Goal: Answer question/provide support

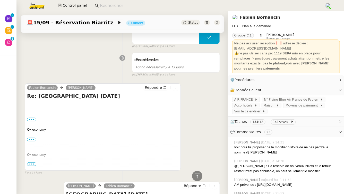
scroll to position [3378, 0]
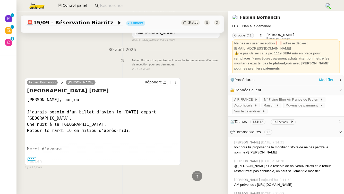
click at [169, 80] on div "⚙️ Procédures Modifier" at bounding box center [286, 80] width 116 height 10
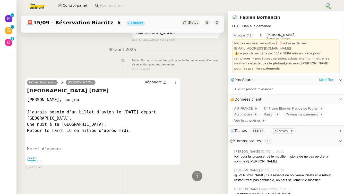
click at [169, 80] on link "Modifier" at bounding box center [326, 80] width 15 height 6
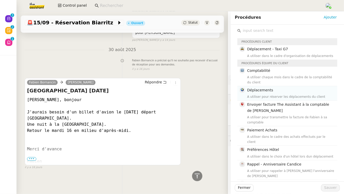
click at [169, 94] on div "Déplacements A utiliser pour réserver les déplacements du client" at bounding box center [290, 93] width 87 height 12
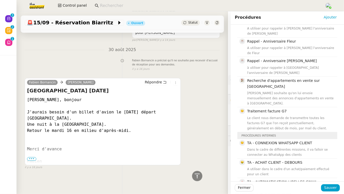
scroll to position [144, 0]
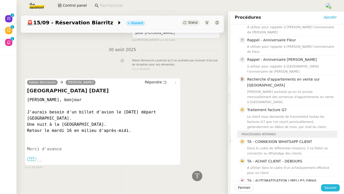
click at [169, 166] on span "Sauver" at bounding box center [330, 188] width 13 height 6
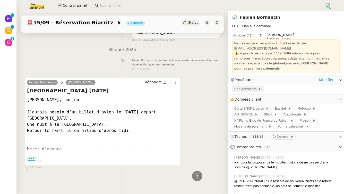
click at [169, 91] on span "Déplacements" at bounding box center [246, 89] width 24 height 5
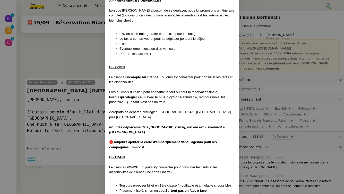
scroll to position [78, 0]
click at [91, 105] on nz-modal-container "Date de mise à jour : [DATE] Contexte : Le client peut être amené à effectuer d…" at bounding box center [172, 97] width 344 height 194
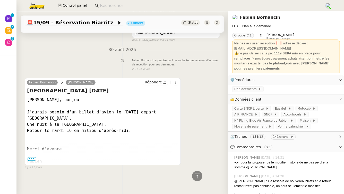
click at [33, 158] on span "•••" at bounding box center [31, 159] width 9 height 4
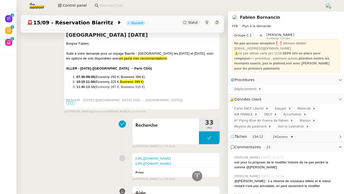
scroll to position [3194, 0]
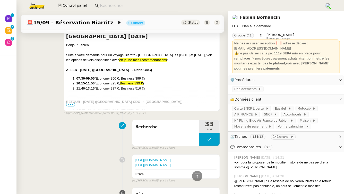
click at [72, 107] on span "•••" at bounding box center [70, 105] width 9 height 4
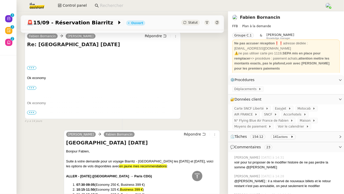
scroll to position [3086, 0]
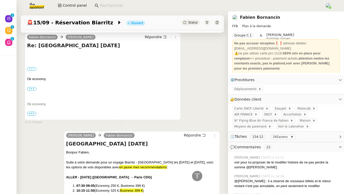
click at [30, 71] on label "•••" at bounding box center [31, 69] width 9 height 4
click at [0, 0] on input "•••" at bounding box center [0, 0] width 0 height 0
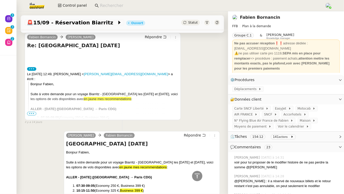
click at [32, 116] on span "•••" at bounding box center [31, 114] width 9 height 4
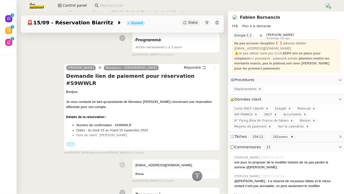
scroll to position [1589, 0]
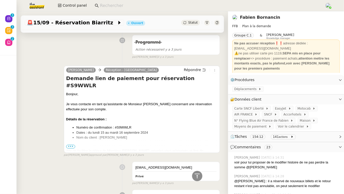
click at [68, 145] on span "•••" at bounding box center [70, 147] width 9 height 4
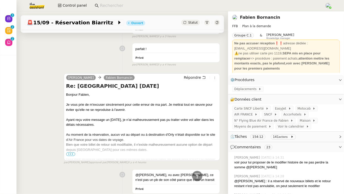
scroll to position [329, 0]
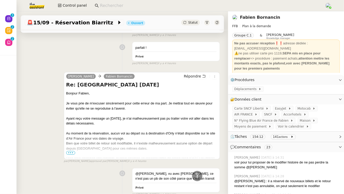
click at [73, 155] on span "•••" at bounding box center [70, 153] width 9 height 4
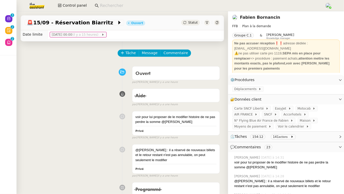
scroll to position [0, 0]
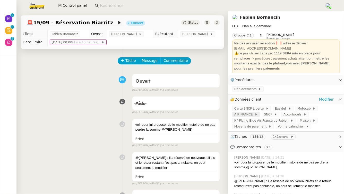
click at [169, 115] on span "AIR FRANCE" at bounding box center [244, 114] width 20 height 5
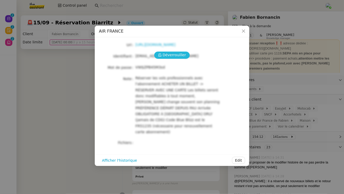
click at [168, 55] on span "Déverrouiller" at bounding box center [174, 55] width 23 height 6
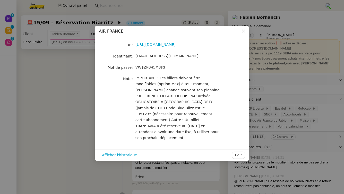
click at [165, 57] on span "[EMAIL_ADDRESS][DOMAIN_NAME]" at bounding box center [166, 56] width 63 height 4
copy span "[EMAIL_ADDRESS][DOMAIN_NAME]"
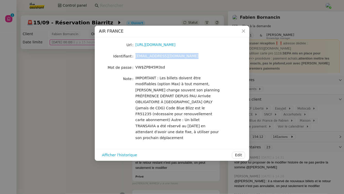
click at [151, 68] on span "VW$ZPB45M3sd" at bounding box center [150, 67] width 30 height 4
copy span "VW$ZPB45M3sd"
click at [45, 130] on nz-modal-container "AIR FRANCE Url [URL][DOMAIN_NAME] Identifiant [EMAIL_ADDRESS][DOMAIN_NAME] Mot …" at bounding box center [172, 97] width 344 height 194
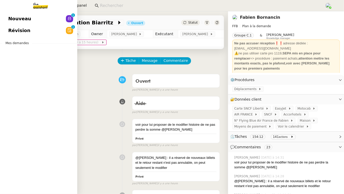
click at [35, 17] on link "Nouveau 0 1 2 3 4 5 6 7 8 9" at bounding box center [38, 19] width 77 height 12
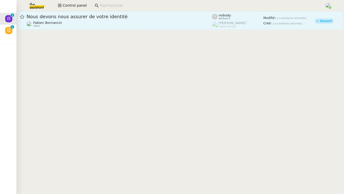
click at [147, 20] on div "Nous devons nous assurer de votre identité [PERSON_NAME] client" at bounding box center [118, 21] width 185 height 14
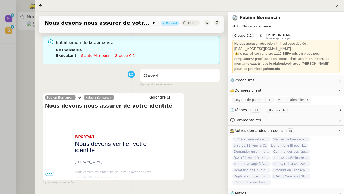
scroll to position [66, 0]
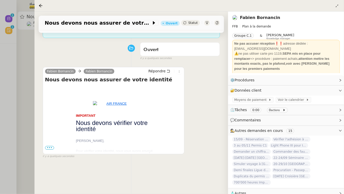
click at [52, 146] on span "•••" at bounding box center [49, 148] width 9 height 4
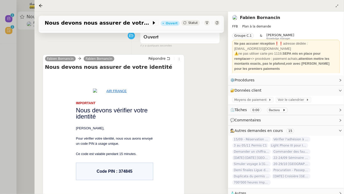
scroll to position [80, 0]
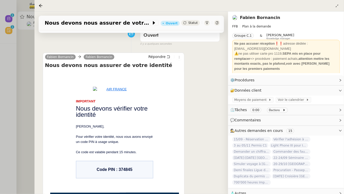
drag, startPoint x: 133, startPoint y: 165, endPoint x: 118, endPoint y: 165, distance: 15.2
click at [118, 165] on td "Code PIN : 374845" at bounding box center [114, 169] width 77 height 17
copy td "374845"
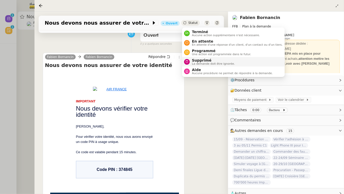
click at [169, 61] on nz-avatar at bounding box center [187, 62] width 6 height 6
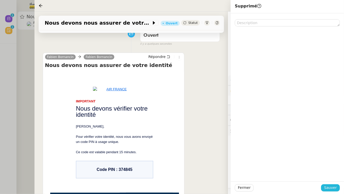
click at [169, 166] on button "Sauver" at bounding box center [330, 188] width 19 height 7
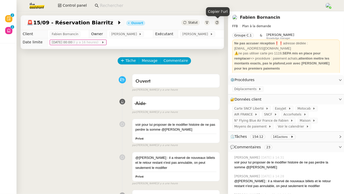
click at [169, 22] on icon at bounding box center [216, 22] width 3 height 3
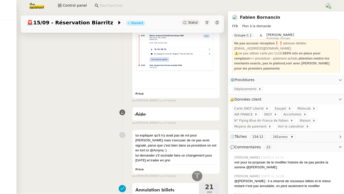
scroll to position [824, 0]
click at [169, 88] on span "Déplacements" at bounding box center [246, 89] width 24 height 5
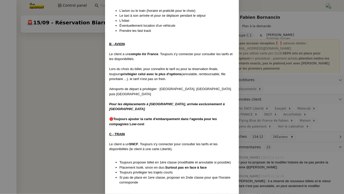
scroll to position [89, 0]
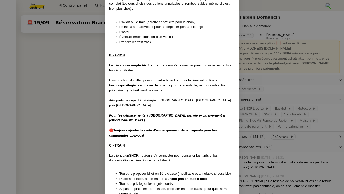
click at [78, 96] on nz-modal-container "Date de mise à jour : [DATE] Contexte : Le client peut être amené à effectuer d…" at bounding box center [172, 97] width 344 height 194
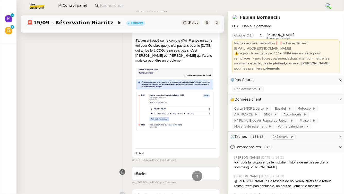
scroll to position [764, 0]
click at [33, 6] on img at bounding box center [33, 5] width 40 height 11
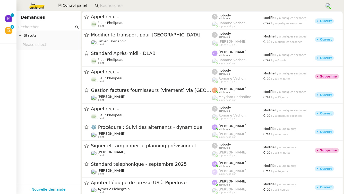
click at [30, 28] on input "text" at bounding box center [46, 27] width 56 height 6
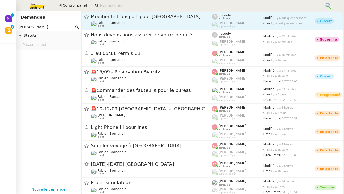
click at [169, 16] on span "Modifier le transport pour [GEOGRAPHIC_DATA]" at bounding box center [151, 16] width 121 height 5
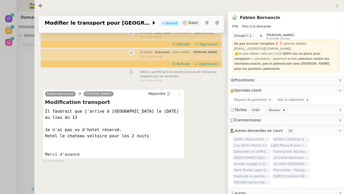
scroll to position [66, 0]
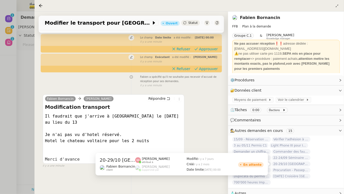
click at [169, 165] on span "20-29/10 [GEOGRAPHIC_DATA]" at bounding box center [291, 164] width 39 height 5
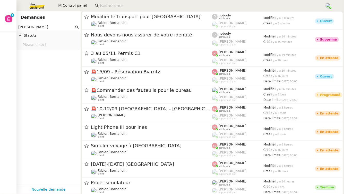
type input "fabien bornanci"
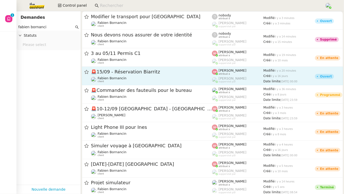
click at [157, 73] on span "🚨 15/09 - Réservation Biarritz" at bounding box center [151, 72] width 121 height 5
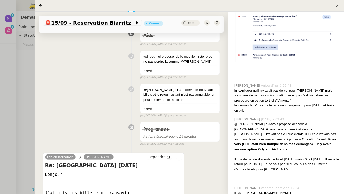
scroll to position [468, 0]
click at [24, 61] on div at bounding box center [172, 97] width 344 height 194
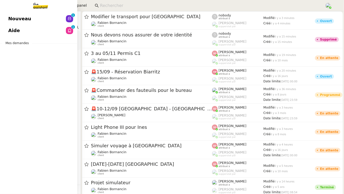
click at [16, 16] on span "Nouveau" at bounding box center [19, 19] width 23 height 8
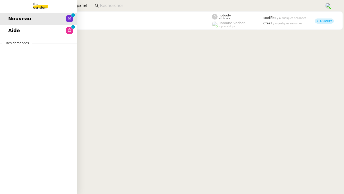
click at [9, 28] on span "Aide" at bounding box center [14, 31] width 12 height 8
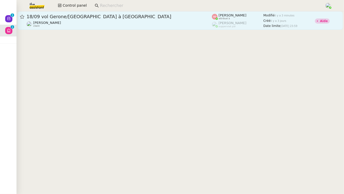
click at [166, 16] on span "18/09 vol Gerone/[GEOGRAPHIC_DATA] à [GEOGRAPHIC_DATA]" at bounding box center [118, 16] width 185 height 5
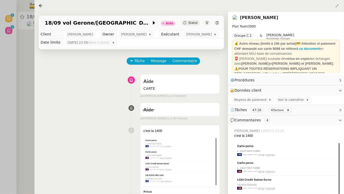
click at [24, 48] on div at bounding box center [172, 97] width 344 height 194
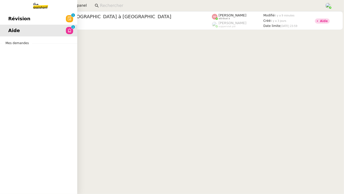
click at [14, 19] on span "Révision" at bounding box center [19, 19] width 22 height 8
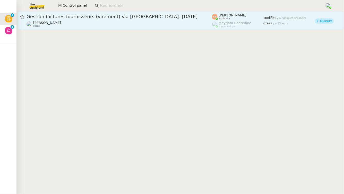
click at [138, 16] on span "Gestion factures fournisseurs (virement) via [GEOGRAPHIC_DATA]- [DATE]" at bounding box center [118, 16] width 185 height 5
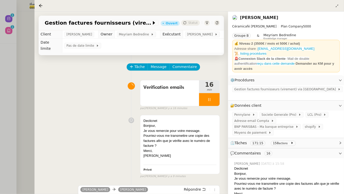
click at [33, 80] on div at bounding box center [172, 97] width 344 height 194
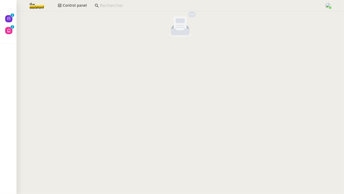
click at [30, 6] on img at bounding box center [33, 5] width 40 height 11
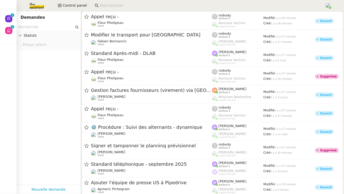
click at [34, 26] on input "text" at bounding box center [46, 27] width 56 height 6
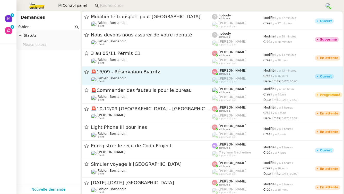
type input "fabien"
click at [116, 74] on span "🚨 15/09 - Réservation Biarritz" at bounding box center [151, 72] width 121 height 5
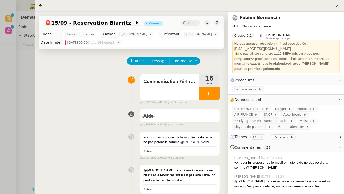
click at [13, 68] on div at bounding box center [172, 97] width 344 height 194
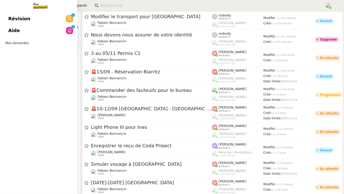
click at [8, 21] on span "Révision" at bounding box center [19, 19] width 22 height 8
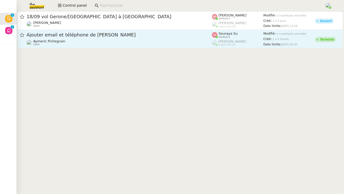
click at [107, 39] on div "Ajouter email et téléphone de [PERSON_NAME] client" at bounding box center [118, 39] width 185 height 14
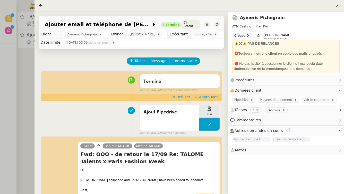
click at [26, 68] on div at bounding box center [172, 97] width 344 height 194
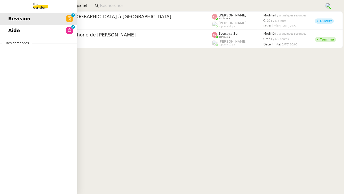
click at [5, 32] on link "Aide 0 1 2 3 4 5 6 7 8 9" at bounding box center [38, 31] width 77 height 12
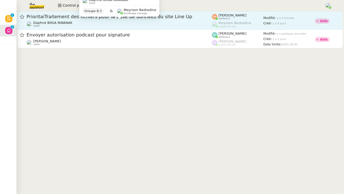
click at [146, 25] on div "Daphné BIIGA NWANAK client" at bounding box center [118, 24] width 185 height 7
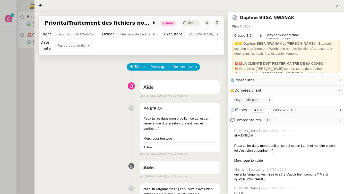
click at [10, 66] on div at bounding box center [172, 97] width 344 height 194
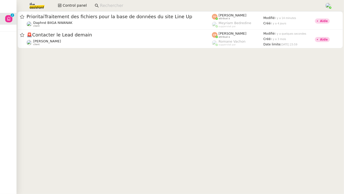
click at [38, 3] on img at bounding box center [33, 5] width 40 height 11
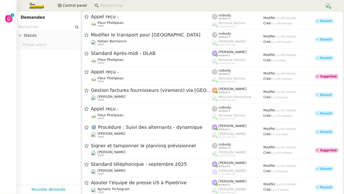
click at [35, 29] on input "text" at bounding box center [46, 27] width 56 height 6
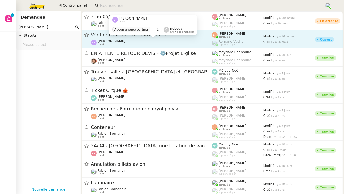
type input "[PERSON_NAME]"
click at [128, 40] on div "[PERSON_NAME] client" at bounding box center [151, 42] width 121 height 7
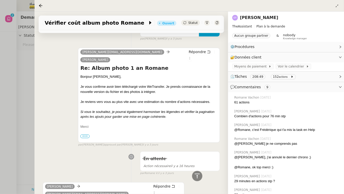
scroll to position [459, 0]
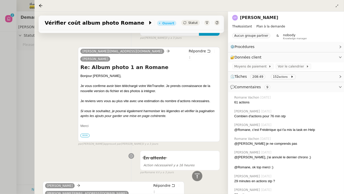
click at [20, 71] on div at bounding box center [172, 97] width 344 height 194
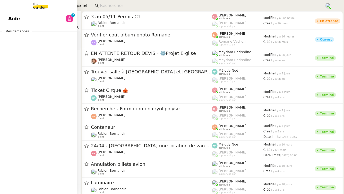
click at [18, 20] on link "Aide 0 1 2 3 4 5 6 7 8 9" at bounding box center [38, 19] width 77 height 12
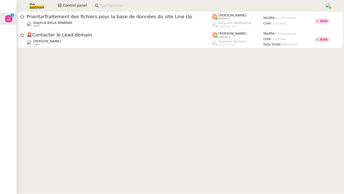
click at [35, 5] on img at bounding box center [33, 5] width 40 height 11
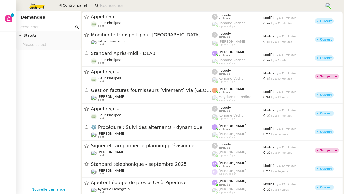
click at [36, 29] on input "text" at bounding box center [46, 27] width 56 height 6
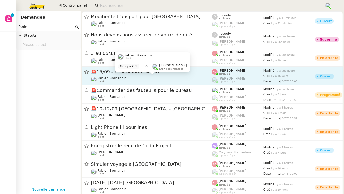
type input "fabien"
click at [136, 79] on div "[PERSON_NAME] client" at bounding box center [151, 79] width 121 height 7
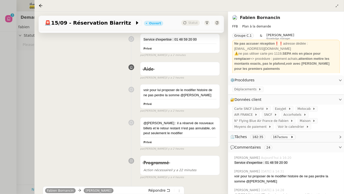
scroll to position [76, 0]
click at [24, 124] on div at bounding box center [172, 97] width 344 height 194
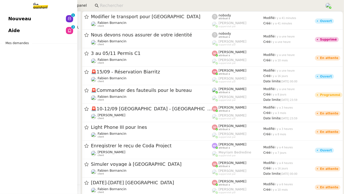
click at [6, 13] on link "Nouveau 0 1 2 3 4 5 6 7 8 9" at bounding box center [38, 19] width 77 height 12
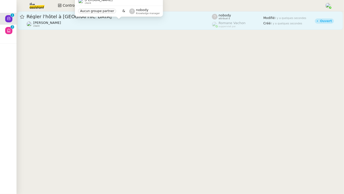
click at [61, 22] on div "[PERSON_NAME] client" at bounding box center [118, 24] width 185 height 7
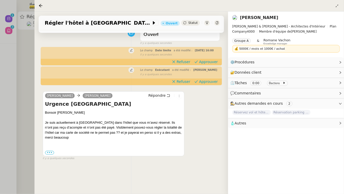
scroll to position [53, 0]
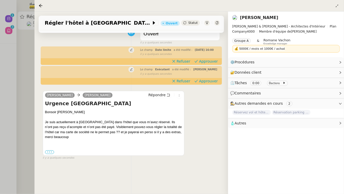
click at [51, 151] on label "•••" at bounding box center [49, 153] width 9 height 4
click at [0, 0] on input "•••" at bounding box center [0, 0] width 0 height 0
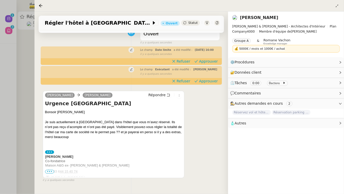
click at [50, 166] on span "•••" at bounding box center [49, 172] width 9 height 4
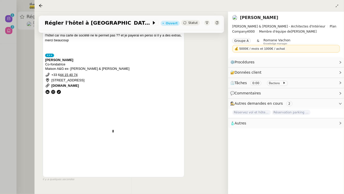
scroll to position [161, 0]
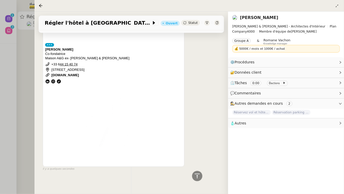
click at [23, 120] on div at bounding box center [172, 97] width 344 height 194
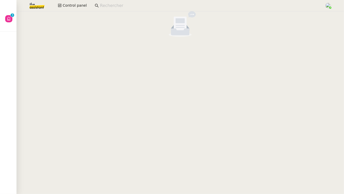
click at [37, 8] on img at bounding box center [33, 5] width 40 height 11
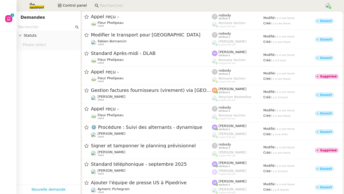
click at [33, 28] on input "text" at bounding box center [46, 27] width 56 height 6
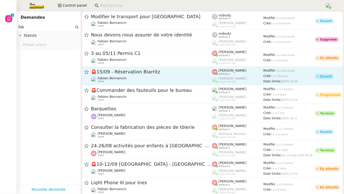
type input "fab"
click at [139, 69] on link "🚨 15/09 - Réservation [PERSON_NAME] client [PERSON_NAME] attribué à [PERSON_NAM…" at bounding box center [212, 76] width 261 height 19
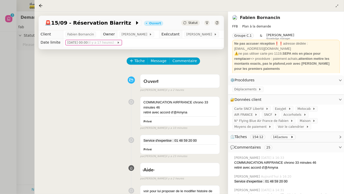
click at [6, 55] on div at bounding box center [172, 97] width 344 height 194
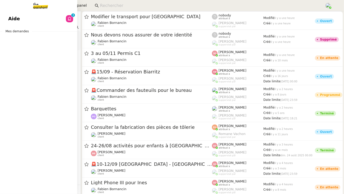
click at [14, 17] on span "Aide" at bounding box center [14, 19] width 12 height 8
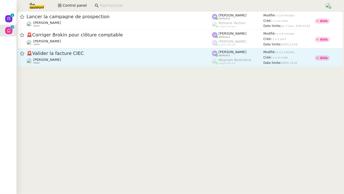
click at [115, 57] on div "🚨 Valider la facture CIEC" at bounding box center [118, 53] width 185 height 6
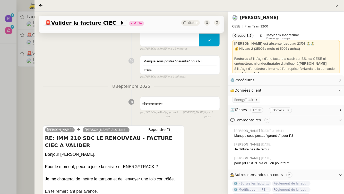
scroll to position [99, 0]
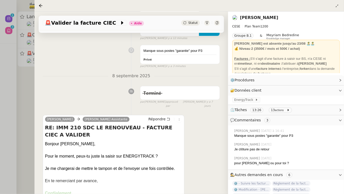
click at [32, 97] on div at bounding box center [172, 97] width 344 height 194
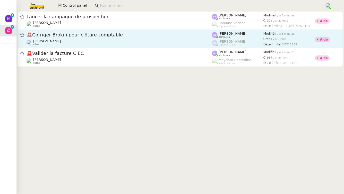
click at [69, 38] on div "🚨 Corriger Brokin pour clôture comptable" at bounding box center [118, 35] width 185 height 6
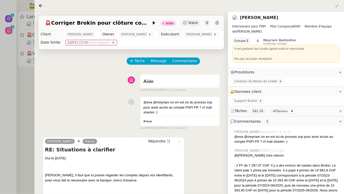
click at [13, 82] on div at bounding box center [172, 97] width 344 height 194
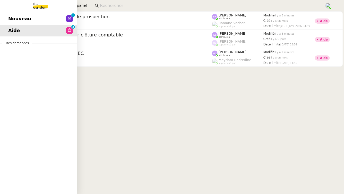
click at [27, 21] on span "Nouveau" at bounding box center [19, 19] width 23 height 8
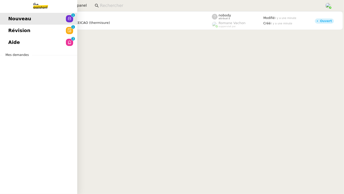
click at [17, 33] on span "Révision" at bounding box center [19, 31] width 22 height 8
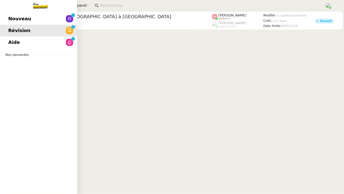
click at [38, 43] on link "Aide 0 1 2 3 4 5 6 7 8 9" at bounding box center [38, 43] width 77 height 12
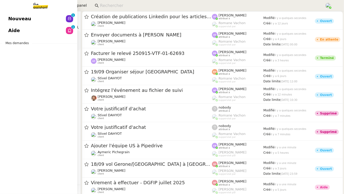
click at [7, 20] on link "Nouveau 0 1 2 3 4 5 6 7 8 9" at bounding box center [38, 19] width 77 height 12
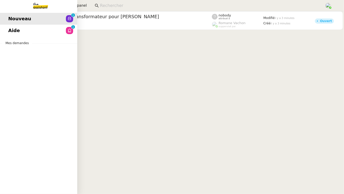
click at [20, 29] on link "Aide 0 1 2 3 4 5 6 7 8 9" at bounding box center [38, 31] width 77 height 12
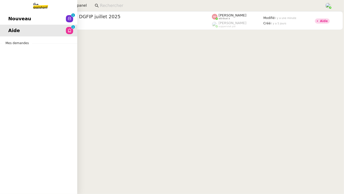
click at [31, 21] on link "Nouveau 0 1 2 3 4 5 6 7 8 9" at bounding box center [38, 19] width 77 height 12
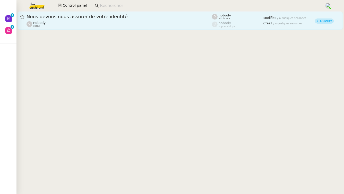
click at [137, 15] on span "Nous devons nous assurer de votre identité" at bounding box center [118, 16] width 185 height 5
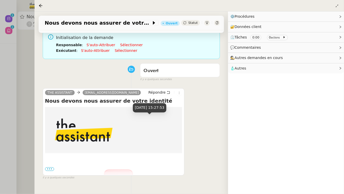
scroll to position [49, 0]
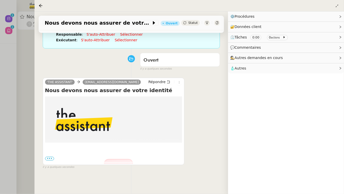
click at [50, 158] on span "•••" at bounding box center [49, 159] width 9 height 4
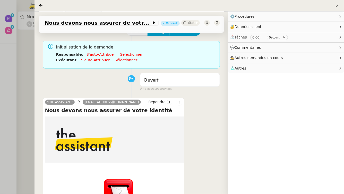
scroll to position [21, 0]
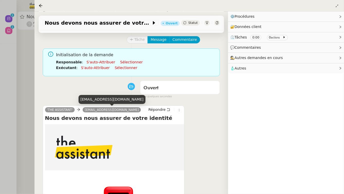
click at [108, 100] on div "[EMAIL_ADDRESS][DOMAIN_NAME]" at bounding box center [111, 99] width 67 height 9
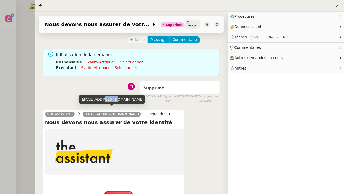
copy div "[EMAIL_ADDRESS][DOMAIN_NAME]"
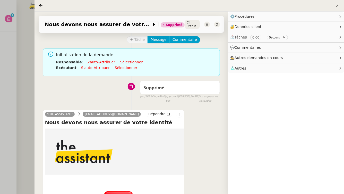
click at [14, 72] on div at bounding box center [172, 97] width 344 height 194
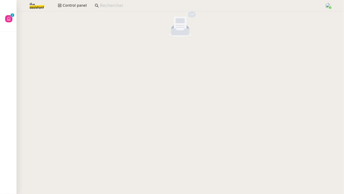
click at [129, 7] on input at bounding box center [209, 5] width 219 height 7
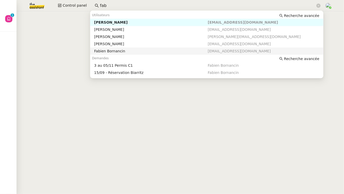
click at [135, 51] on div "Fabien Bornancin" at bounding box center [150, 51] width 113 height 5
type input "fab"
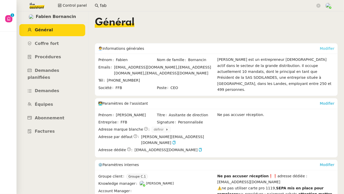
click at [325, 48] on link "Modifier" at bounding box center [326, 49] width 15 height 4
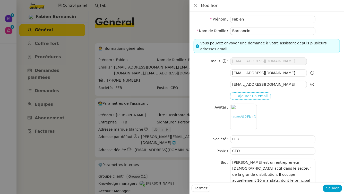
click at [256, 95] on span "Ajouter un email" at bounding box center [253, 96] width 30 height 6
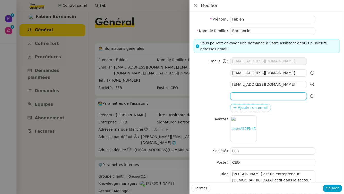
click at [256, 95] on input at bounding box center [268, 96] width 77 height 7
paste input "[EMAIL_ADDRESS][DOMAIN_NAME]"
type input "[EMAIL_ADDRESS][DOMAIN_NAME]"
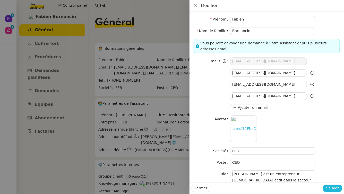
click at [338, 190] on span "Sauver" at bounding box center [332, 189] width 13 height 6
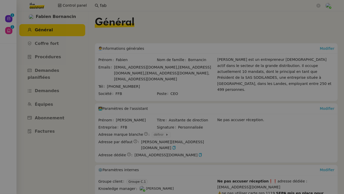
click at [73, 112] on link "Abonnement" at bounding box center [52, 118] width 66 height 12
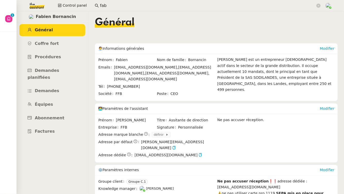
click at [36, 7] on img at bounding box center [33, 5] width 40 height 11
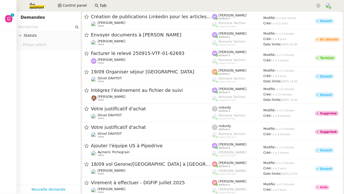
click at [38, 45] on nz-select-top-control "Please select" at bounding box center [49, 45] width 56 height 6
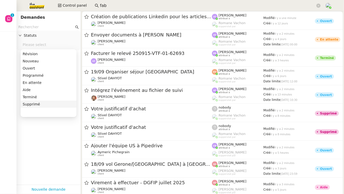
click at [39, 105] on div "Supprimé" at bounding box center [49, 104] width 52 height 5
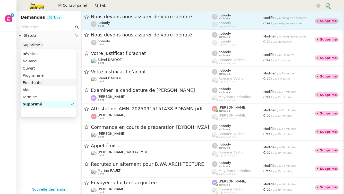
click at [146, 23] on div "nobody client" at bounding box center [151, 24] width 121 height 7
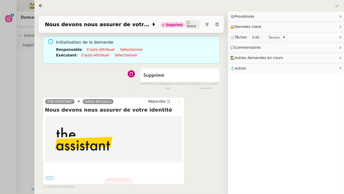
scroll to position [66, 0]
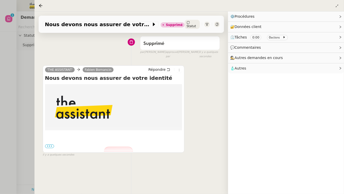
click at [47, 146] on span "•••" at bounding box center [49, 147] width 9 height 4
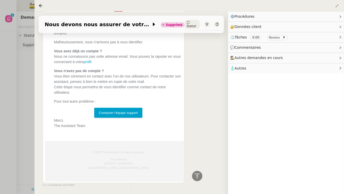
scroll to position [253, 0]
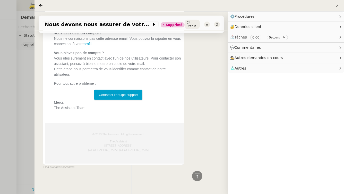
click at [18, 67] on div at bounding box center [172, 97] width 344 height 194
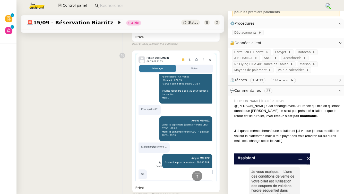
scroll to position [57, 0]
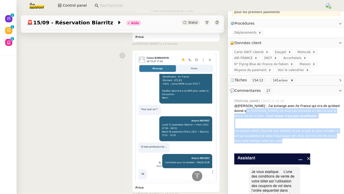
drag, startPoint x: 241, startPoint y: 111, endPoint x: 283, endPoint y: 140, distance: 51.4
copy div "Fabien ne s'est pas présenté à l'aller et que le retour est lié à l'aller, le v…"
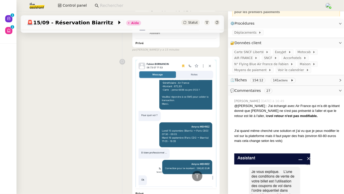
scroll to position [354, 0]
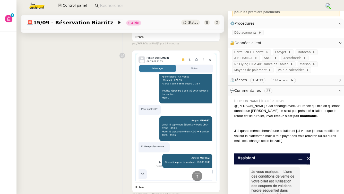
click at [89, 74] on div "Privé false par Amyna M. il y a 21 minutes" at bounding box center [122, 122] width 195 height 149
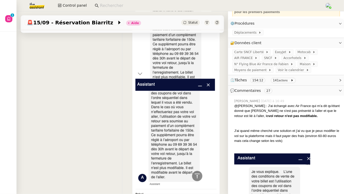
scroll to position [172, 0]
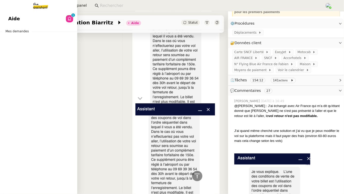
click at [8, 19] on link "Aide 0 1 2 3 4 5 6 7 8 9" at bounding box center [38, 19] width 77 height 12
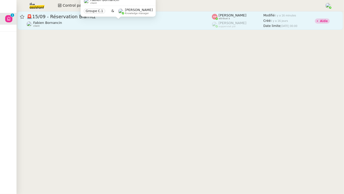
click at [86, 24] on div "[PERSON_NAME] client" at bounding box center [118, 24] width 185 height 7
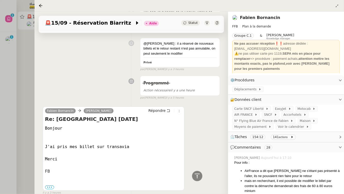
scroll to position [695, 0]
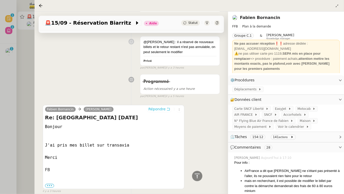
click at [166, 106] on button "Répondre" at bounding box center [158, 109] width 25 height 6
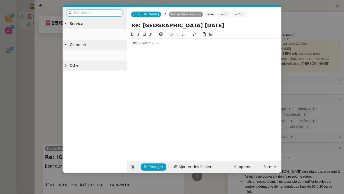
scroll to position [735, 0]
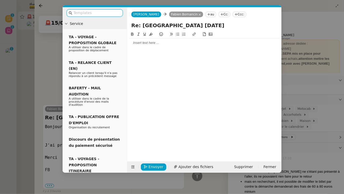
click at [163, 43] on div at bounding box center [204, 43] width 150 height 5
click at [20, 53] on nz-modal-container "Service TA - VOYAGE - PROPOSITION GLOBALE A utiliser dans le cadre de propositi…" at bounding box center [172, 97] width 344 height 194
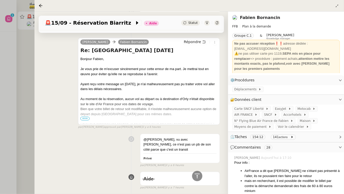
scroll to position [1000, 0]
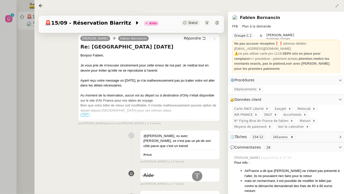
click at [85, 117] on span "•••" at bounding box center [84, 115] width 9 height 4
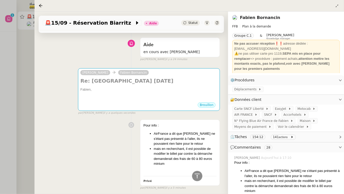
scroll to position [23, 0]
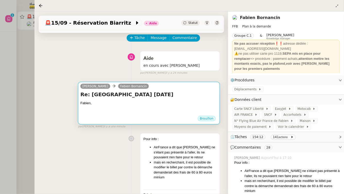
click at [100, 110] on div at bounding box center [148, 108] width 137 height 5
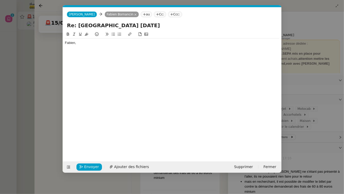
scroll to position [0, 11]
click at [99, 46] on div at bounding box center [172, 48] width 214 height 5
click at [40, 74] on nz-modal-container "Service TA - VOYAGE - PROPOSITION GLOBALE A utiliser dans le cadre de propositi…" at bounding box center [172, 97] width 344 height 194
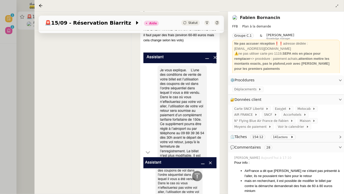
scroll to position [0, 0]
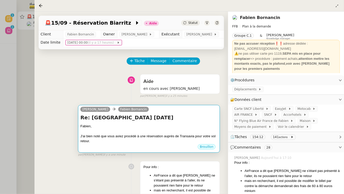
click at [169, 122] on div "Re: PARIS 15 SEPTEMBRE Fabien, J'ai bien noté que vous aviez procédé à une rése…" at bounding box center [148, 129] width 137 height 30
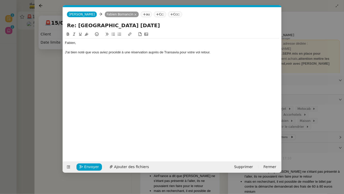
scroll to position [0, 11]
click at [169, 52] on div "J'ai bien noté que vous aviez procédé à une réservation auprès de Transavia pou…" at bounding box center [172, 52] width 214 height 5
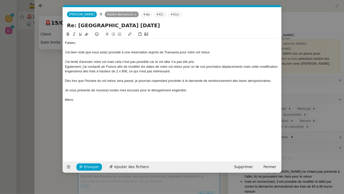
click at [169, 81] on div "Dès lors que l'horaire du vol retour sera passé, je pourrais cependant procéder…" at bounding box center [172, 81] width 214 height 5
click at [0, 0] on lt-span "aéroport ua ires" at bounding box center [0, 0] width 0 height 0
click at [72, 69] on div "Egalement, j'ai contacté air France afin de modifier les dates de votre vol ret…" at bounding box center [172, 70] width 214 height 10
click at [72, 67] on div "Egalement, j'ai contacté air France afin de modifier les dates de votre vol ret…" at bounding box center [172, 70] width 214 height 10
click at [0, 0] on lt-span "Également" at bounding box center [0, 0] width 0 height 0
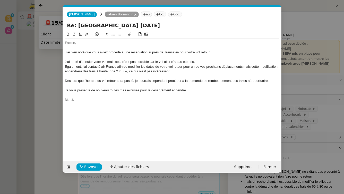
click at [106, 63] on div "J'ai tenté d'annuler votre vol mais cela n'est pas possible car le vol aller n'…" at bounding box center [172, 62] width 214 height 5
click at [156, 62] on div "J'ai tenté d'annuler votre vol, mais cela n'est pas possible car le vol aller n…" at bounding box center [172, 62] width 214 height 5
click at [169, 68] on div "Également, j'ai contacté air France afin de modifier les dates de votre vol ret…" at bounding box center [172, 70] width 214 height 10
click at [155, 62] on div "J'ai tenté d'annuler votre vol, mais cela n'est pas possible car le vol aller n…" at bounding box center [172, 62] width 214 height 5
click at [0, 0] on lt-span ", car" at bounding box center [0, 0] width 0 height 0
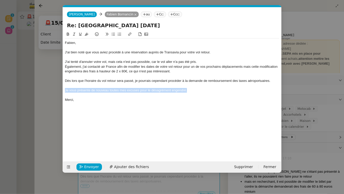
drag, startPoint x: 189, startPoint y: 89, endPoint x: 62, endPoint y: 89, distance: 127.0
click at [62, 89] on nz-modal-container "Service TA - VOYAGE - PROPOSITION GLOBALE A utiliser dans le cadre de propositi…" at bounding box center [172, 97] width 344 height 194
click at [75, 34] on icon at bounding box center [74, 34] width 4 height 4
click at [169, 89] on em "Je vous présente de nouveau toutes mes excuses pour le désagrément engendré." at bounding box center [126, 90] width 122 height 4
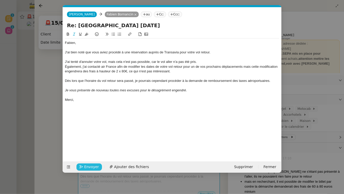
click at [85, 166] on span "Envoyer" at bounding box center [91, 167] width 15 height 6
click at [85, 166] on span "Confirmer l'envoi" at bounding box center [99, 167] width 31 height 6
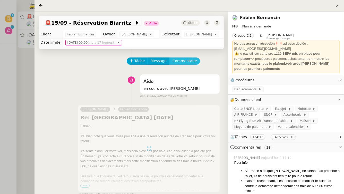
click at [169, 63] on span "Commentaire" at bounding box center [184, 61] width 24 height 6
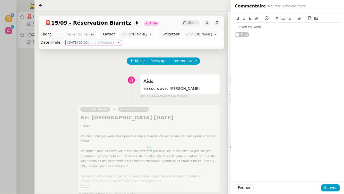
click at [169, 29] on div at bounding box center [287, 27] width 105 height 5
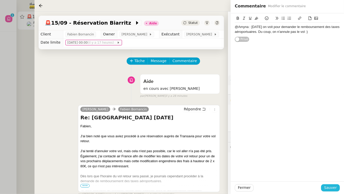
click at [169, 166] on span "Sauver" at bounding box center [330, 188] width 13 height 6
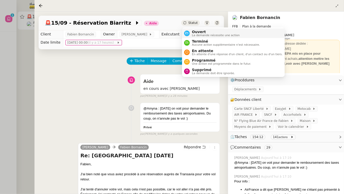
click at [169, 33] on span "Ouvert" at bounding box center [216, 32] width 48 height 4
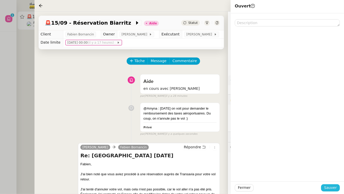
click at [169, 166] on span "Sauver" at bounding box center [330, 188] width 13 height 6
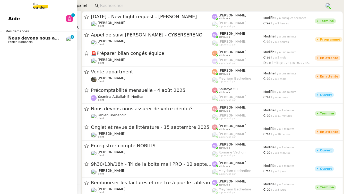
click at [11, 41] on span "Fabien Bornancin" at bounding box center [20, 41] width 24 height 3
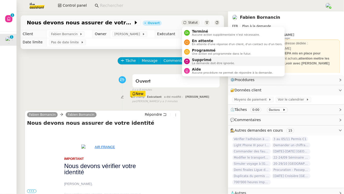
click at [192, 59] on span "Supprimé" at bounding box center [213, 60] width 43 height 4
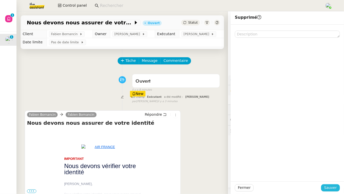
click at [329, 187] on span "Sauver" at bounding box center [330, 188] width 13 height 6
